Goal: Communication & Community: Participate in discussion

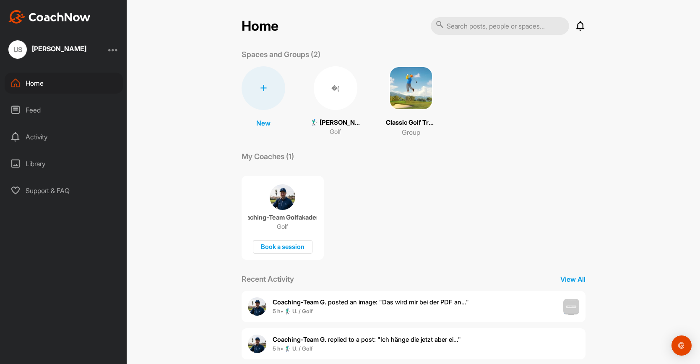
click at [333, 124] on p "🏌‍♂ Udo Scheid (35.7)" at bounding box center [335, 123] width 50 height 10
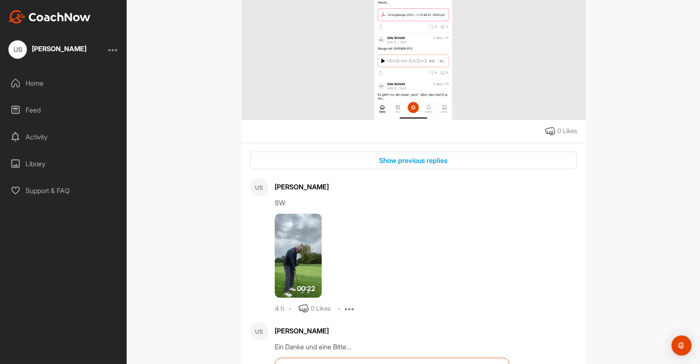
scroll to position [884, 0]
click at [397, 166] on div "Show previous replies" at bounding box center [414, 161] width 314 height 10
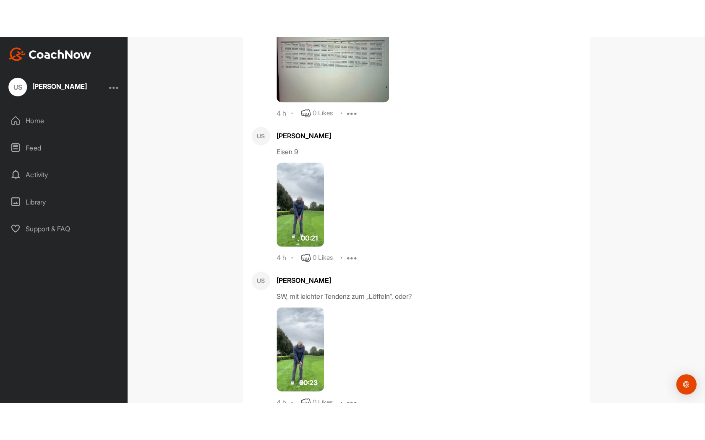
scroll to position [1434, 0]
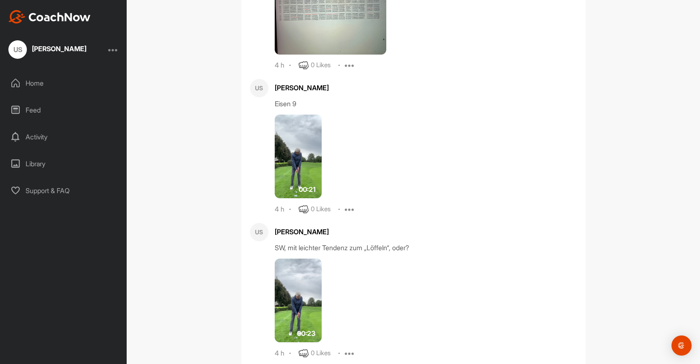
click at [289, 189] on img at bounding box center [298, 156] width 47 height 84
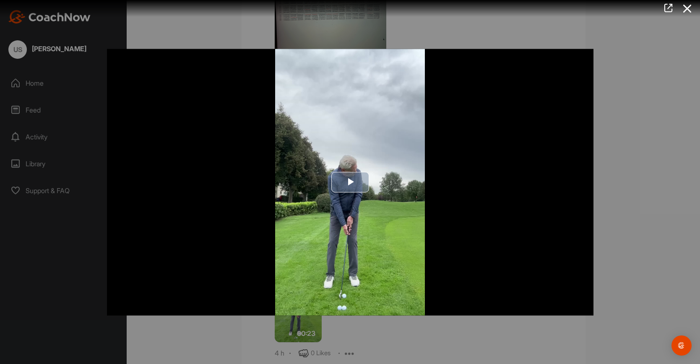
click at [350, 182] on span "Video Player" at bounding box center [350, 182] width 0 height 0
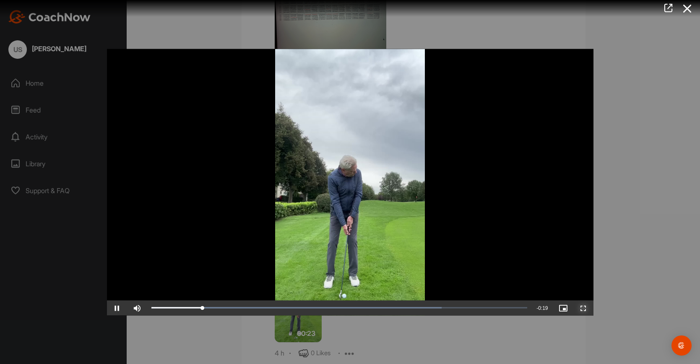
click at [583, 307] on span "Video Player" at bounding box center [583, 307] width 20 height 0
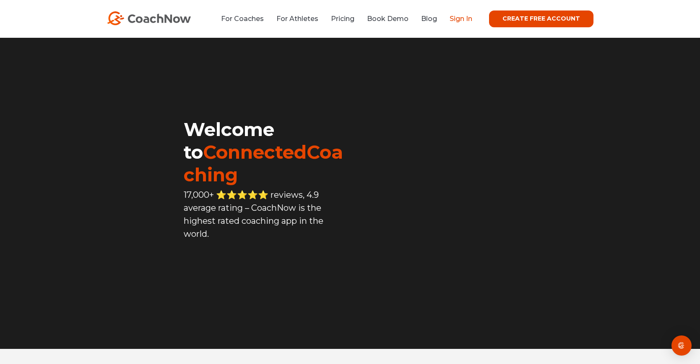
click at [466, 21] on link "Sign In" at bounding box center [461, 19] width 23 height 8
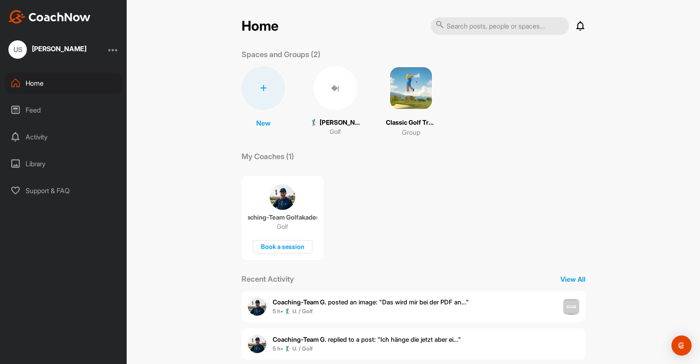
click at [339, 118] on p "🏌‍♂ [PERSON_NAME] (35.7)" at bounding box center [335, 123] width 50 height 10
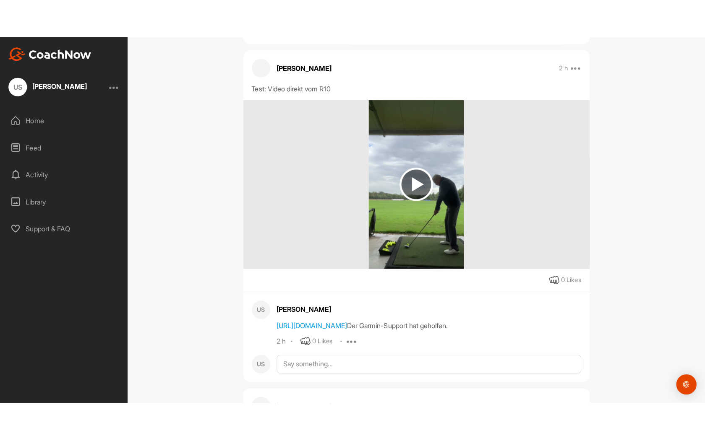
scroll to position [388, 0]
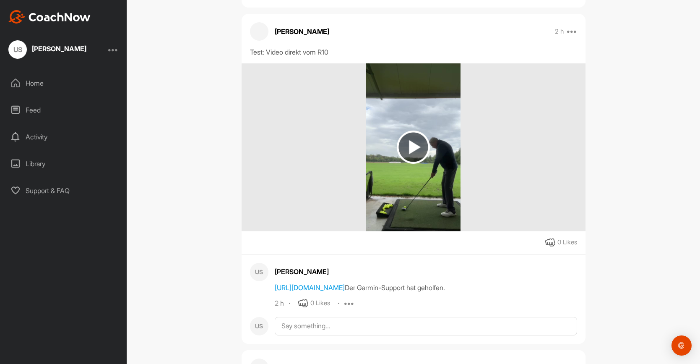
click at [411, 130] on img at bounding box center [413, 146] width 33 height 33
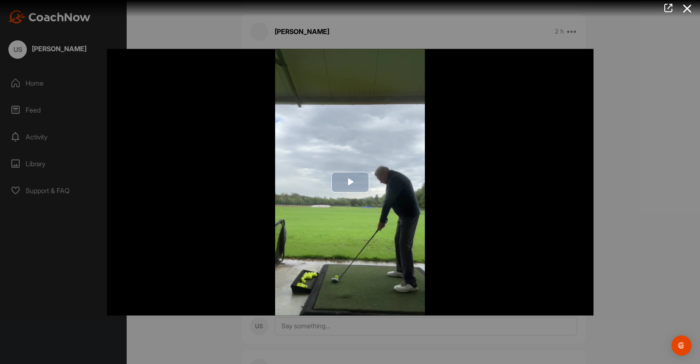
click at [350, 182] on span "Video Player" at bounding box center [350, 182] width 0 height 0
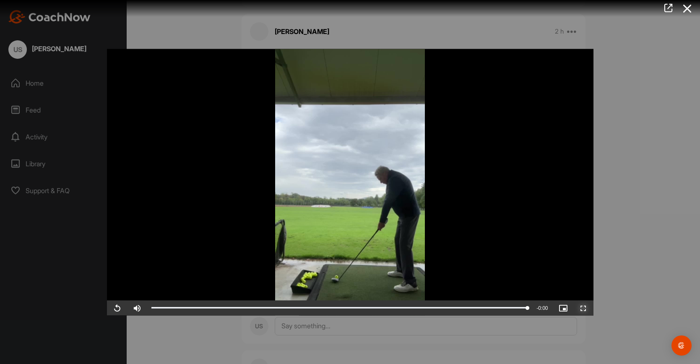
click at [585, 307] on span "Video Player" at bounding box center [583, 307] width 20 height 0
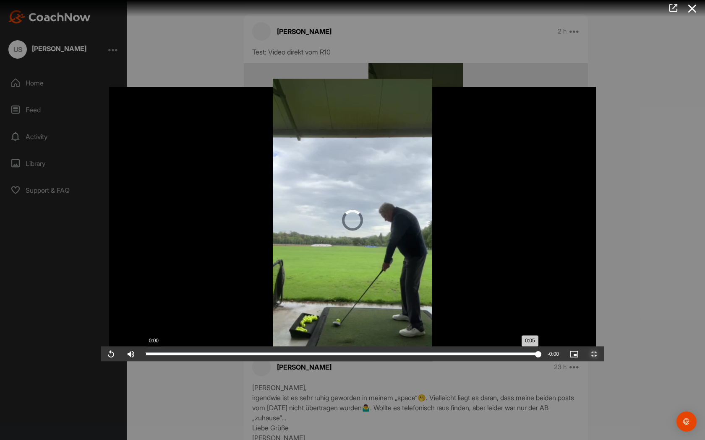
click at [141, 362] on div "Loaded : 100.00% 0:00 0:05" at bounding box center [341, 354] width 401 height 15
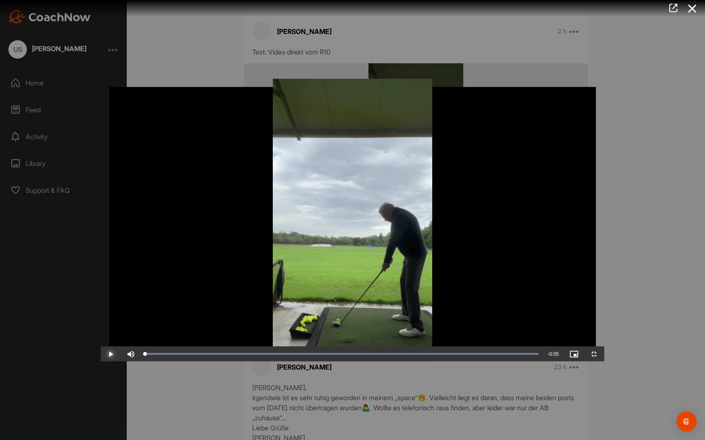
click at [101, 354] on span "Video Player" at bounding box center [111, 354] width 20 height 0
